Goal: Find specific page/section: Find specific page/section

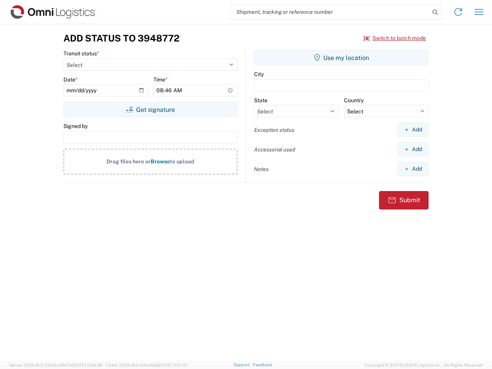
click at [330, 12] on input "search" at bounding box center [330, 12] width 199 height 15
click at [435, 12] on icon at bounding box center [435, 12] width 11 height 11
click at [458, 12] on icon at bounding box center [458, 12] width 12 height 12
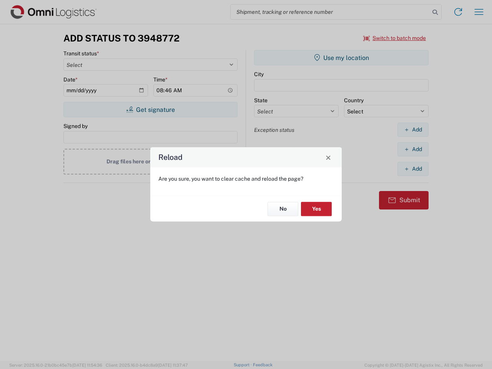
click at [479, 12] on div "Reload Are you sure, you want to clear cache and reload the page? No Yes" at bounding box center [246, 184] width 492 height 369
click at [395, 38] on div "Reload Are you sure, you want to clear cache and reload the page? No Yes" at bounding box center [246, 184] width 492 height 369
click at [150, 110] on div "Reload Are you sure, you want to clear cache and reload the page? No Yes" at bounding box center [246, 184] width 492 height 369
click at [341, 58] on div "Reload Are you sure, you want to clear cache and reload the page? No Yes" at bounding box center [246, 184] width 492 height 369
click at [413, 130] on div "Reload Are you sure, you want to clear cache and reload the page? No Yes" at bounding box center [246, 184] width 492 height 369
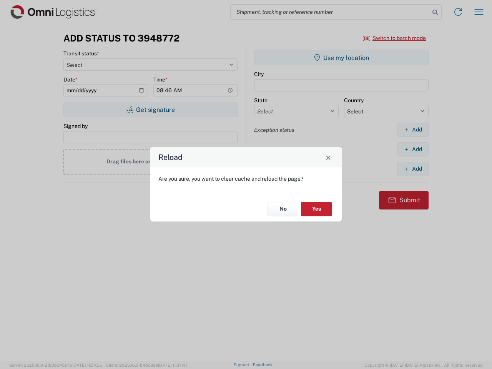
click at [413, 149] on div "Reload Are you sure, you want to clear cache and reload the page? No Yes" at bounding box center [246, 184] width 492 height 369
click at [413, 169] on div "Reload Are you sure, you want to clear cache and reload the page? No Yes" at bounding box center [246, 184] width 492 height 369
